Goal: Task Accomplishment & Management: Complete application form

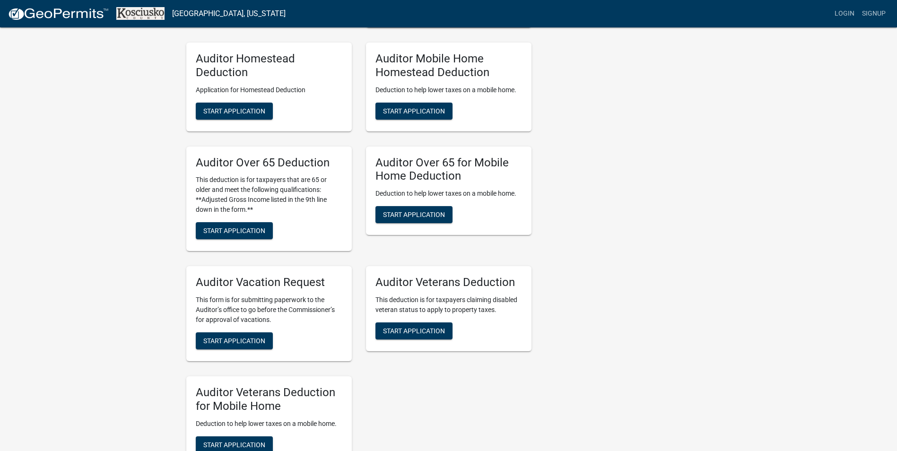
scroll to position [615, 0]
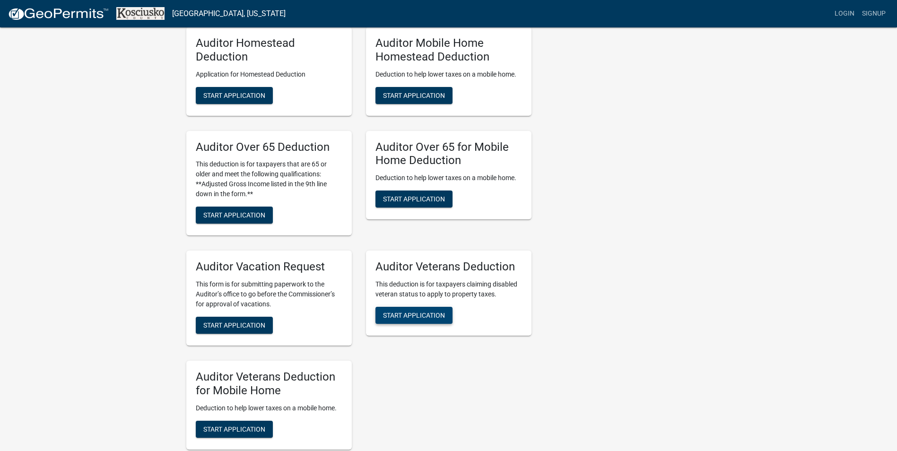
click at [436, 317] on span "Start Application" at bounding box center [414, 316] width 62 height 8
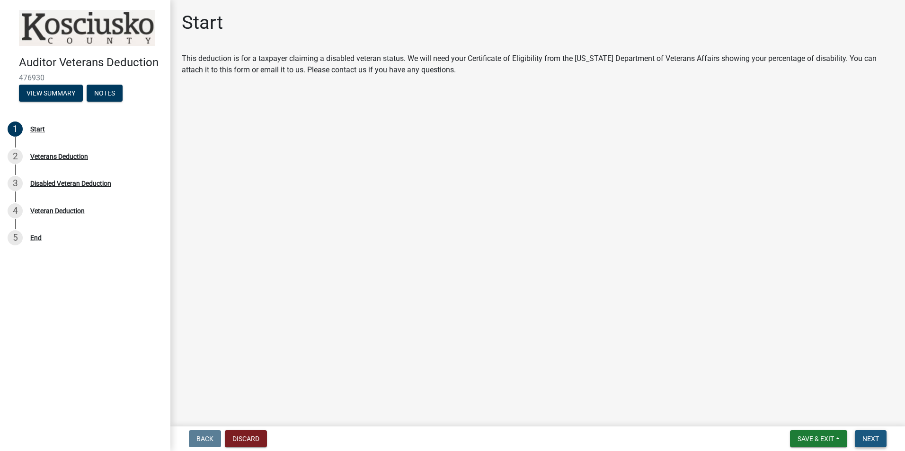
click at [875, 433] on button "Next" at bounding box center [870, 438] width 32 height 17
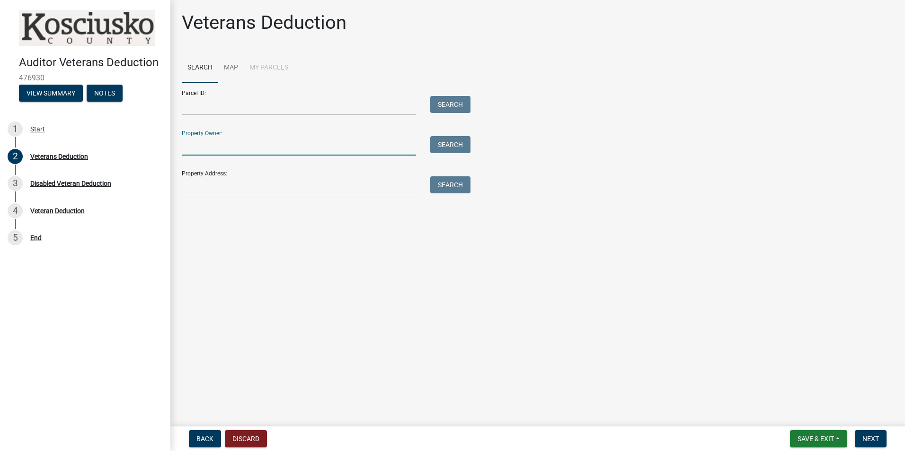
drag, startPoint x: 231, startPoint y: 145, endPoint x: 244, endPoint y: 131, distance: 19.1
click at [232, 141] on input "Property Owner:" at bounding box center [299, 145] width 234 height 19
drag, startPoint x: 205, startPoint y: 146, endPoint x: 4, endPoint y: 155, distance: 201.2
click at [10, 156] on div "Auditor Veterans Deduction 476930 View Summary Notes 1 Start 2 Veterans Deducti…" at bounding box center [452, 225] width 905 height 451
drag, startPoint x: 276, startPoint y: 148, endPoint x: 0, endPoint y: 61, distance: 289.7
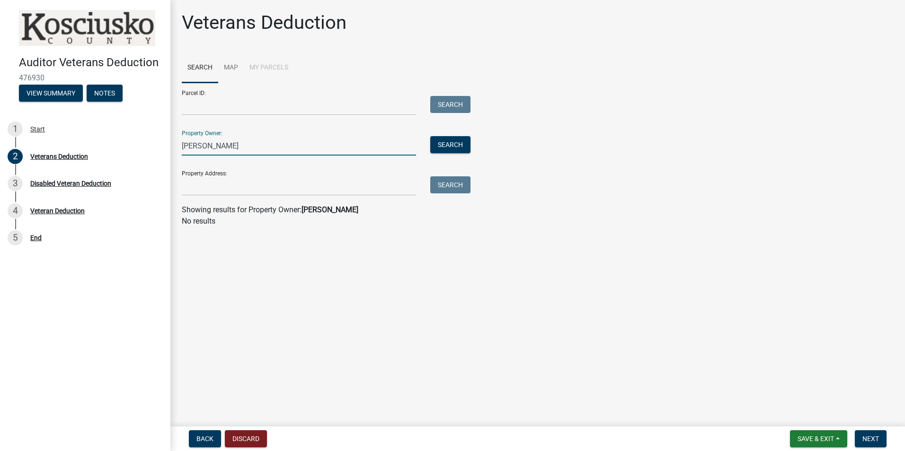
click at [0, 65] on html "Internet Explorer does NOT work with GeoPermits. Get a new browser for more sec…" at bounding box center [452, 225] width 905 height 451
type input "ammons amanda"
click at [199, 244] on label at bounding box center [199, 244] width 0 height 0
click at [199, 250] on input "radio" at bounding box center [202, 247] width 6 height 6
radio input "true"
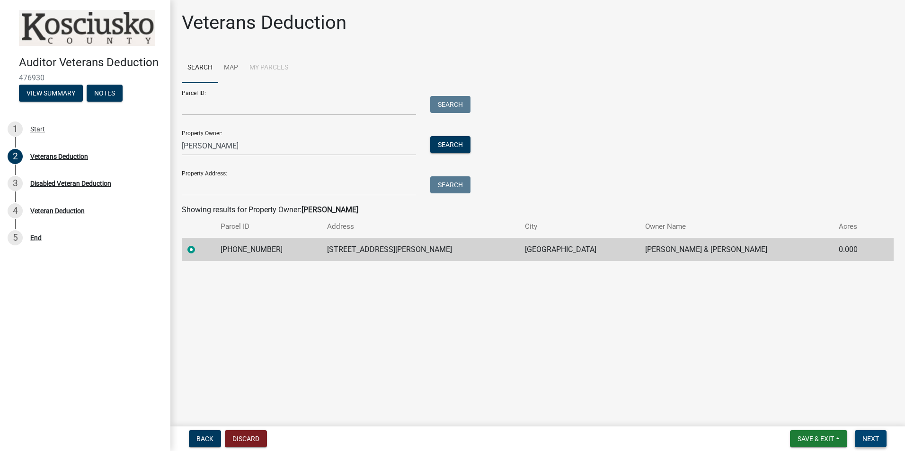
click at [879, 436] on button "Next" at bounding box center [870, 438] width 32 height 17
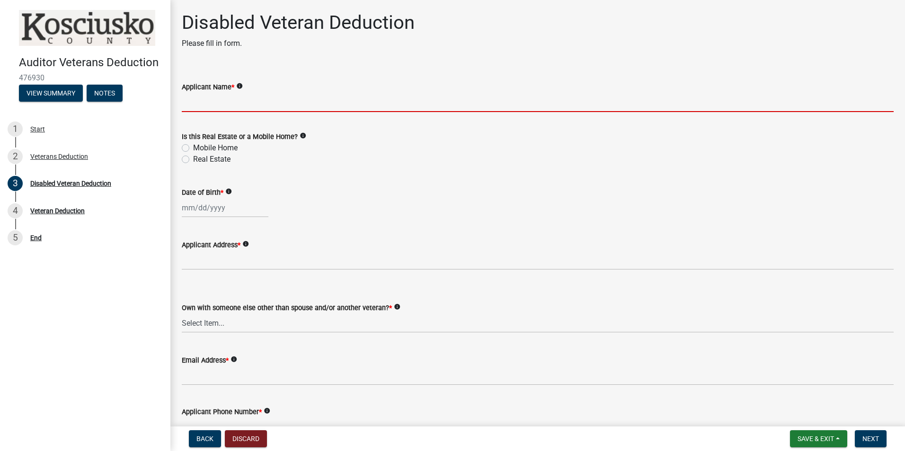
click at [211, 99] on input "Applicant Name *" at bounding box center [537, 102] width 711 height 19
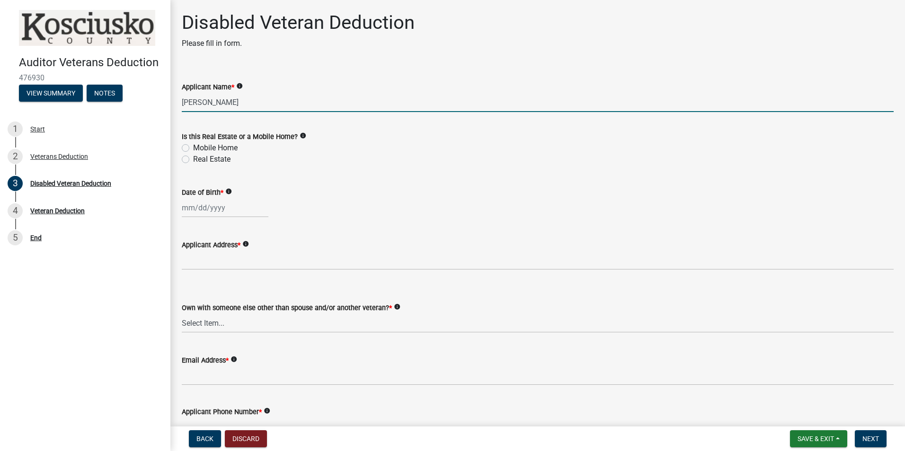
type input "Amanda Ammons"
click at [193, 159] on label "Real Estate" at bounding box center [211, 159] width 37 height 11
click at [193, 159] on input "Real Estate" at bounding box center [196, 157] width 6 height 6
radio input "true"
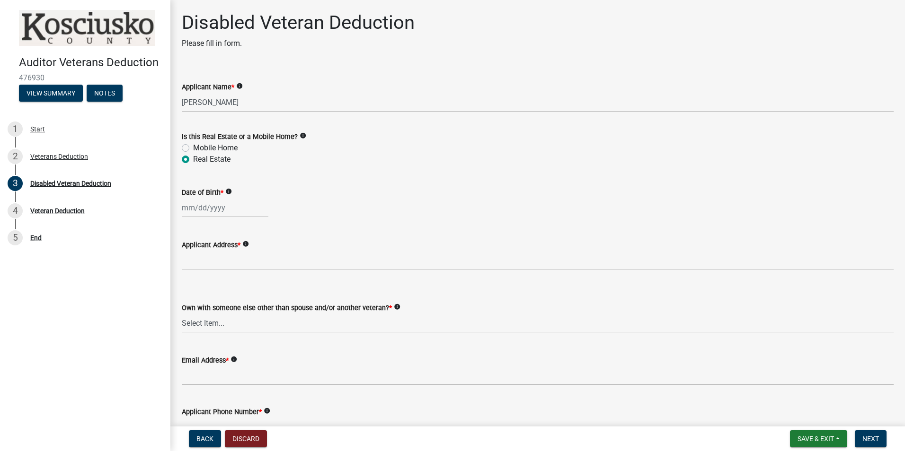
click at [239, 215] on div at bounding box center [225, 207] width 87 height 19
select select "9"
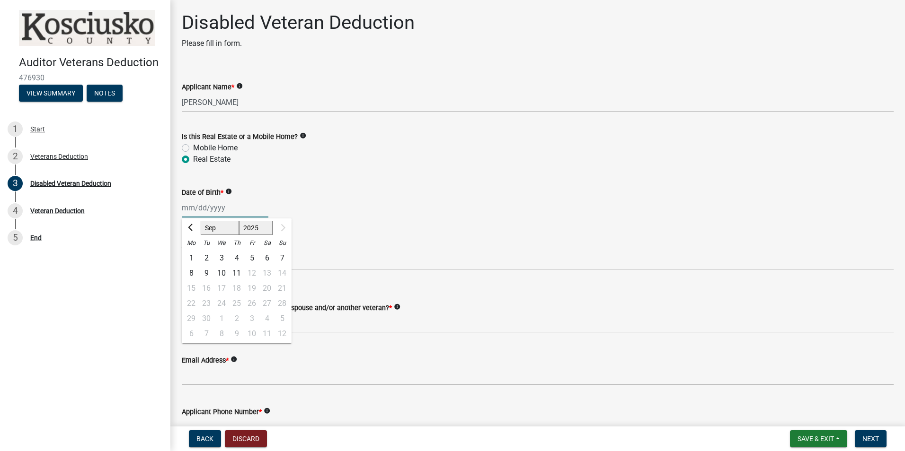
click at [268, 228] on select "1888 1889 1890 1891 1892 1893 1894 1895 1896 1897 1898 1899 1900 1901 1902 1903…" at bounding box center [256, 228] width 34 height 14
select select "1985"
click at [239, 221] on select "1888 1889 1890 1891 1892 1893 1894 1895 1896 1897 1898 1899 1900 1901 1902 1903…" at bounding box center [256, 228] width 34 height 14
click at [228, 232] on select "Jan Feb Mar Apr May Jun Jul Aug Sep Oct Nov Dec" at bounding box center [220, 228] width 38 height 14
select select "8"
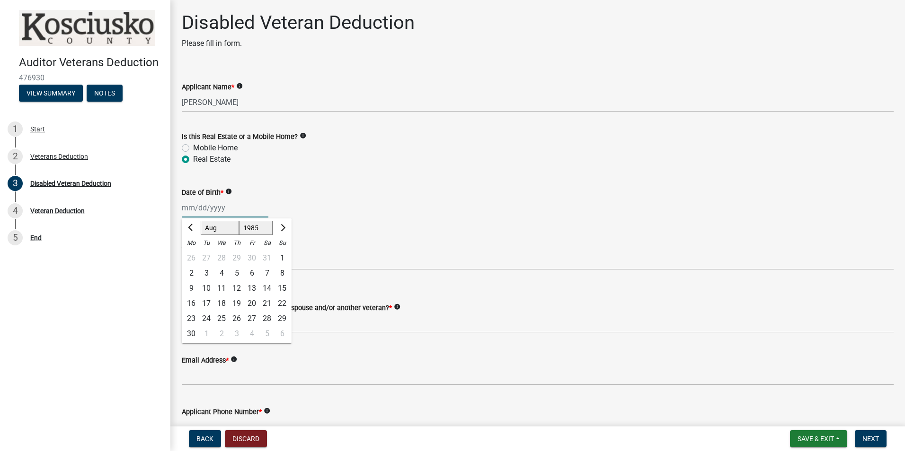
click at [201, 221] on select "Jan Feb Mar Apr May Jun Jul Aug Sep Oct Nov Dec" at bounding box center [220, 228] width 38 height 14
click at [218, 288] on div "14" at bounding box center [221, 288] width 15 height 15
type input "08/14/1985"
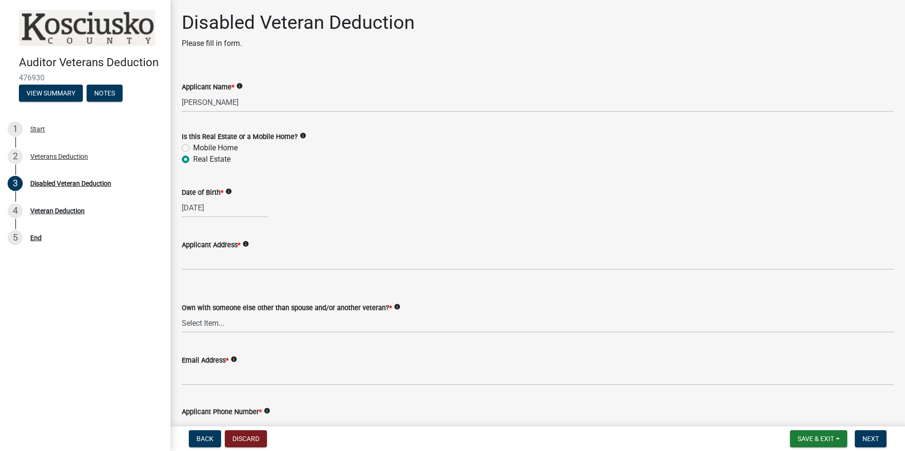
click at [319, 272] on wm-data-entity-input "Applicant Address * info" at bounding box center [537, 252] width 711 height 52
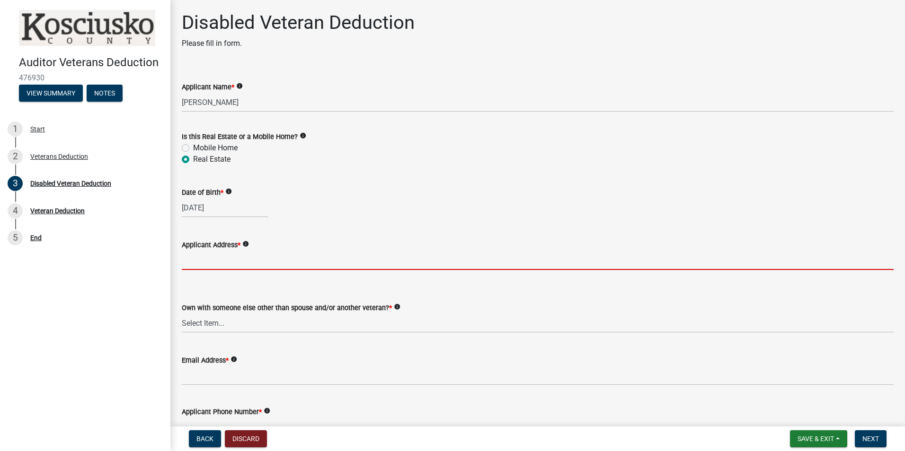
click at [305, 269] on input "Applicant Address *" at bounding box center [537, 260] width 711 height 19
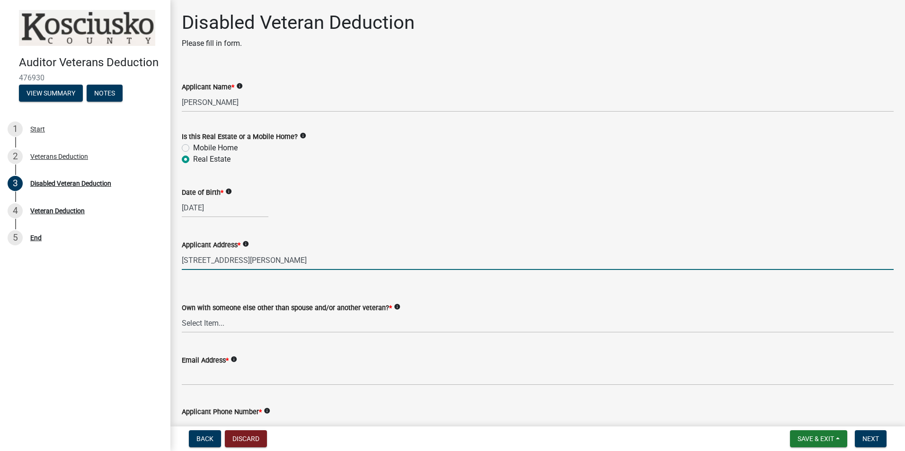
type input "604 Morton St Warsaw, IN 46580"
click at [317, 318] on select "Select Item... Yes No" at bounding box center [537, 323] width 711 height 19
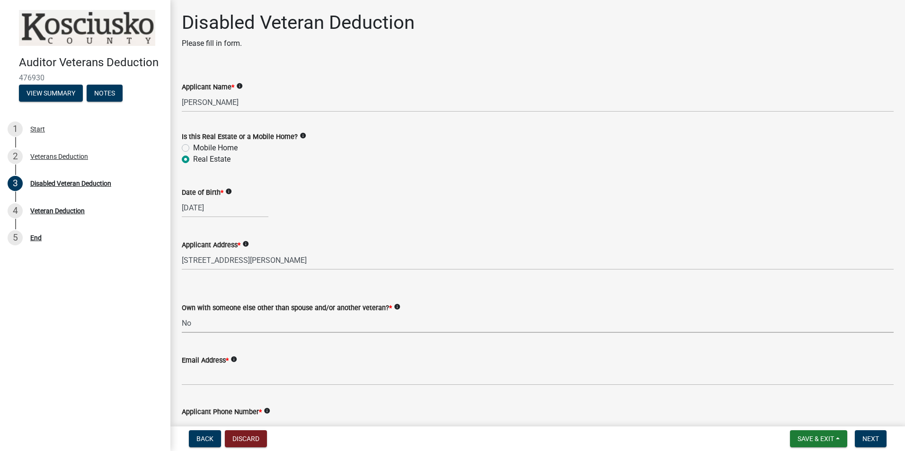
click at [182, 314] on select "Select Item... Yes No" at bounding box center [537, 323] width 711 height 19
select select "36a12cd3-102c-4844-8c55-94b88fe470ab"
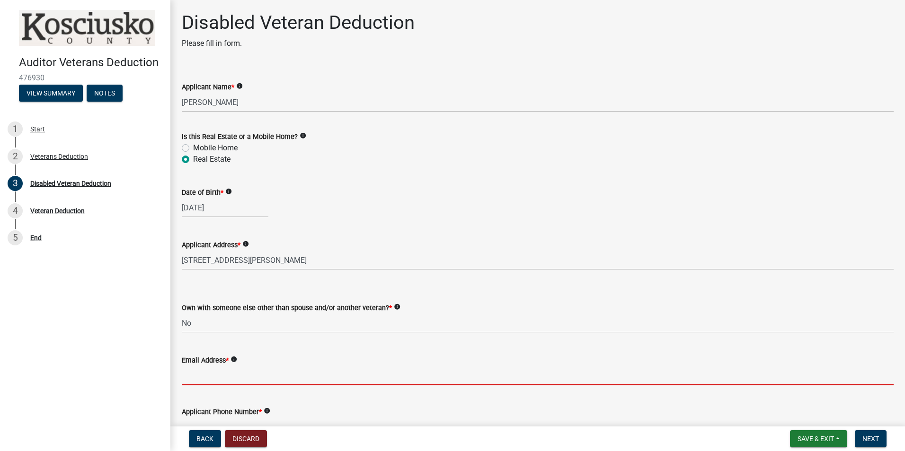
click at [294, 376] on input "Email Address *" at bounding box center [537, 375] width 711 height 19
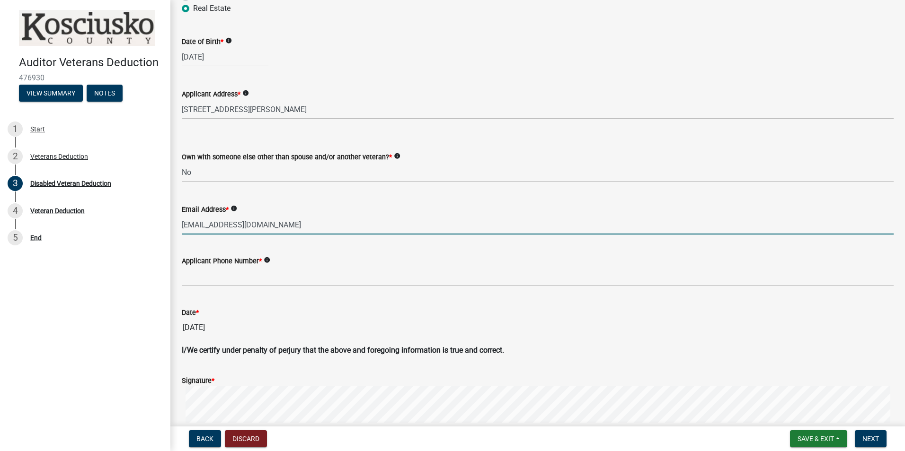
scroll to position [189, 0]
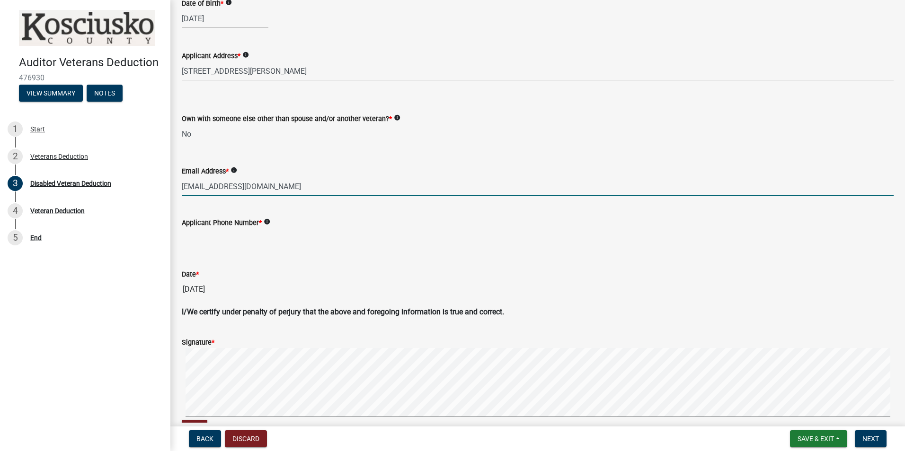
type input "amandaammons85@gmail.com"
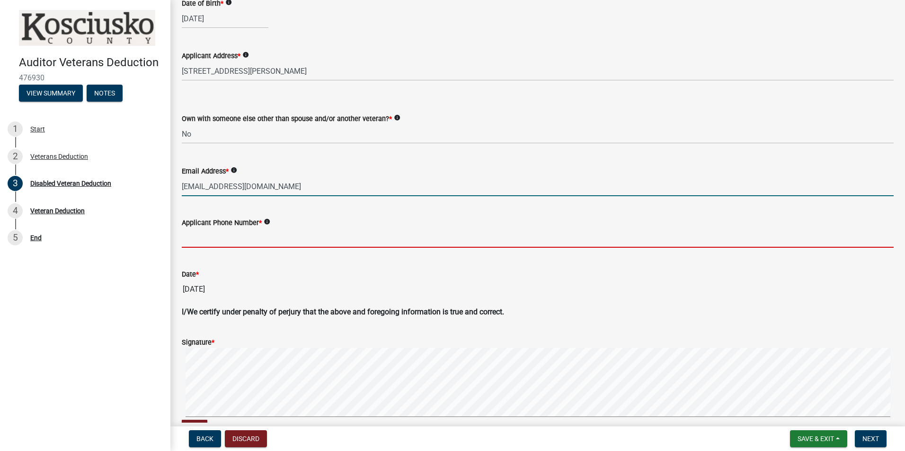
click at [239, 244] on input "Applicant Phone Number *" at bounding box center [537, 237] width 711 height 19
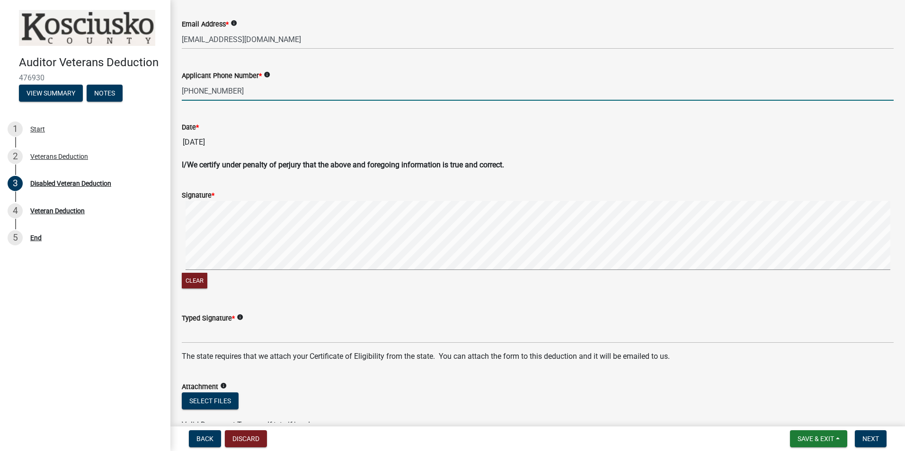
scroll to position [390, 0]
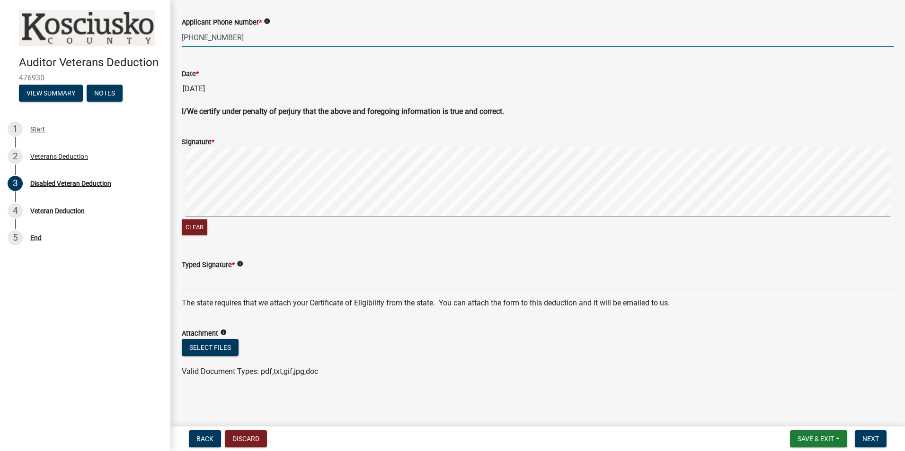
type input "602-524-0369"
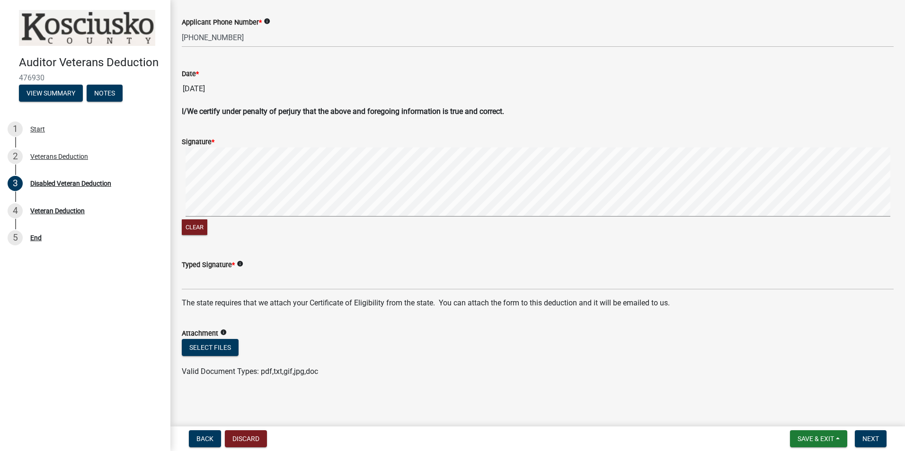
click at [171, 225] on div "Disabled Veteran Deduction Please fill in form. Applicant Name * info Amanda Am…" at bounding box center [537, 8] width 734 height 773
click at [179, 227] on div "Signature * Clear" at bounding box center [538, 181] width 726 height 113
click at [210, 222] on div "Clear" at bounding box center [537, 193] width 711 height 90
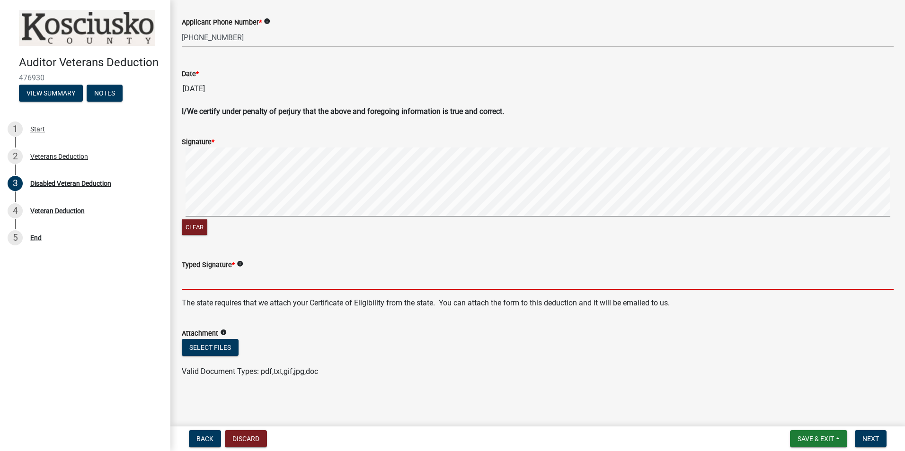
click at [227, 282] on input "Typed Signature *" at bounding box center [537, 280] width 711 height 19
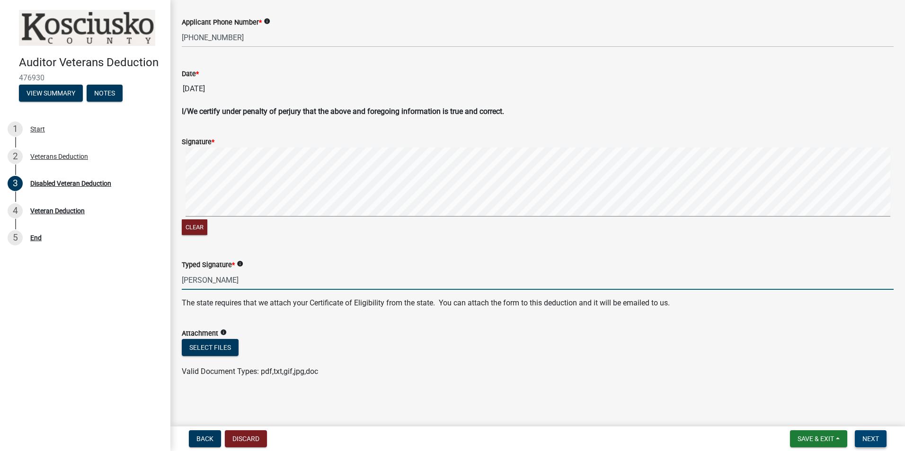
type input "Amanda Ammons"
click at [875, 437] on span "Next" at bounding box center [870, 439] width 17 height 8
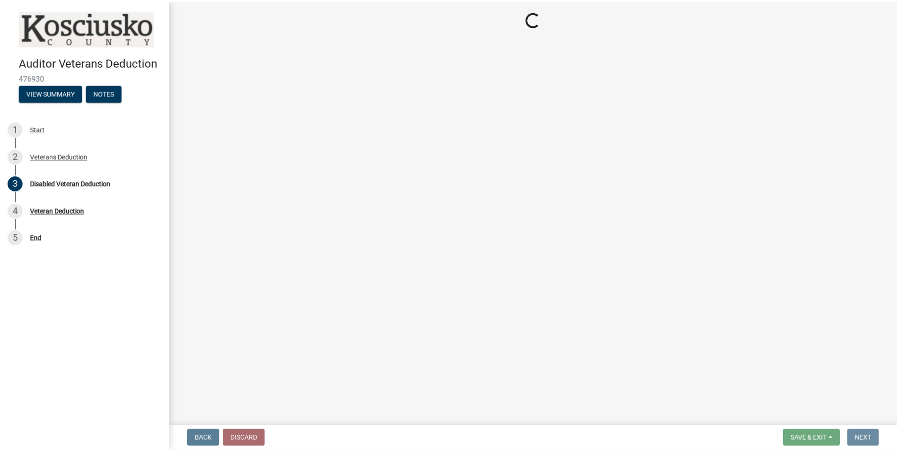
scroll to position [0, 0]
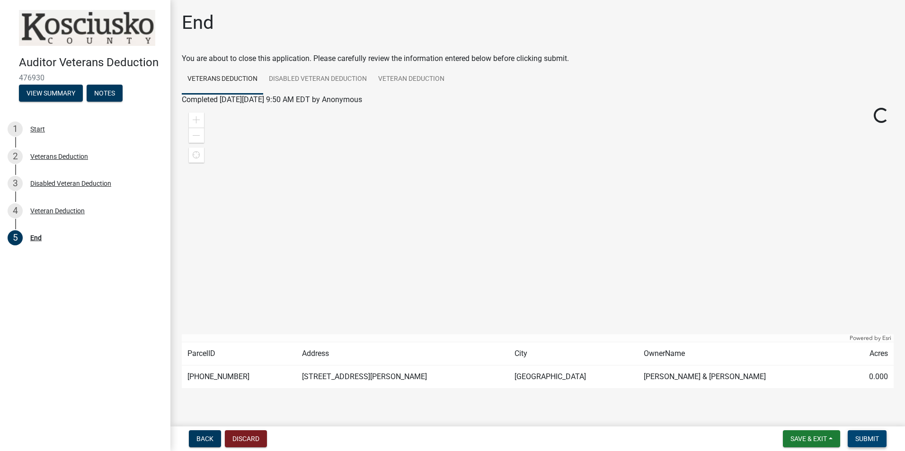
click at [875, 437] on span "Submit" at bounding box center [867, 439] width 24 height 8
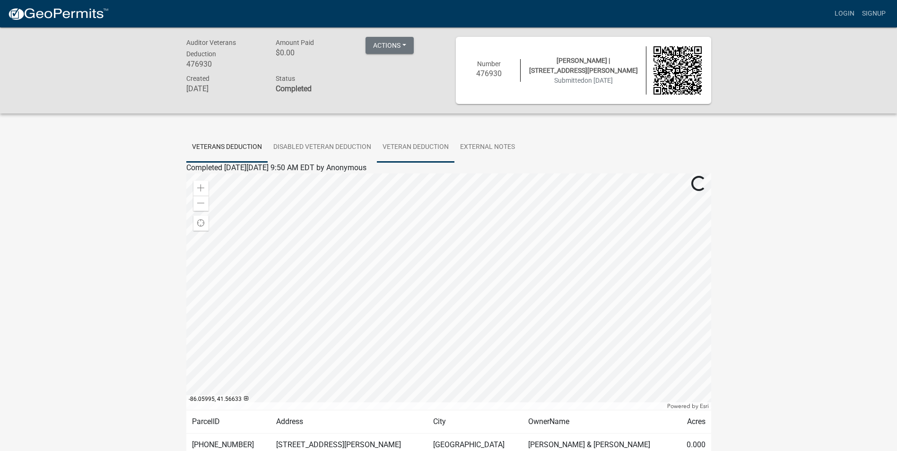
click at [408, 147] on link "Veteran Deduction" at bounding box center [416, 147] width 78 height 30
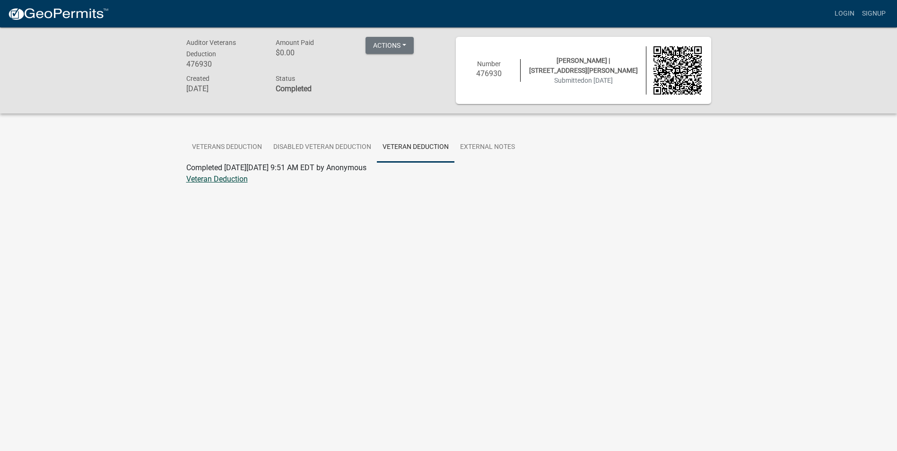
click at [215, 181] on link "Veteran Deduction" at bounding box center [216, 179] width 61 height 9
